Goal: Navigation & Orientation: Find specific page/section

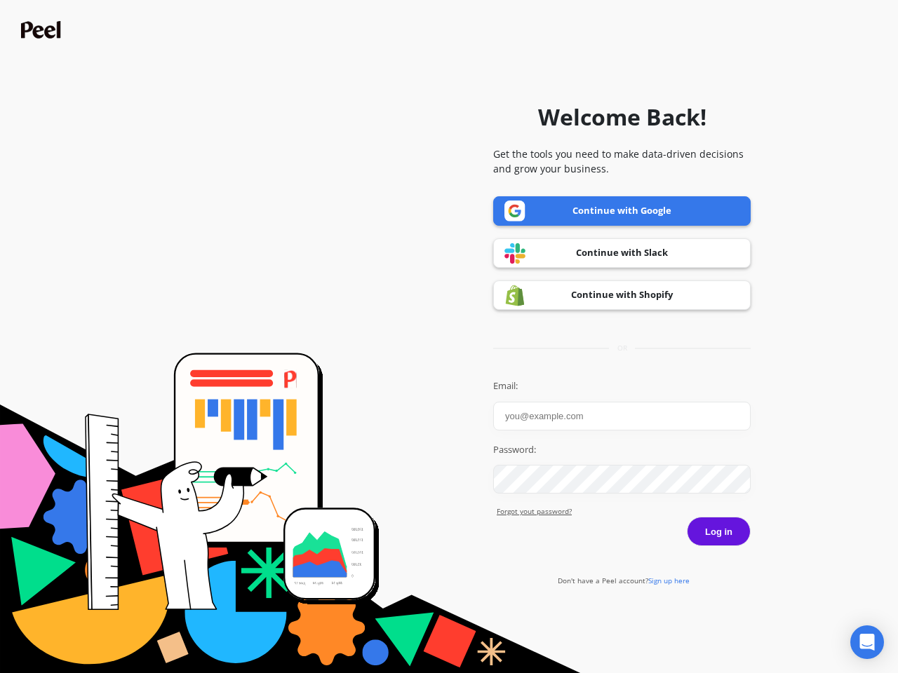
click at [867, 643] on icon "Open Intercom Messenger" at bounding box center [867, 642] width 15 height 17
